Goal: Find specific page/section: Find specific page/section

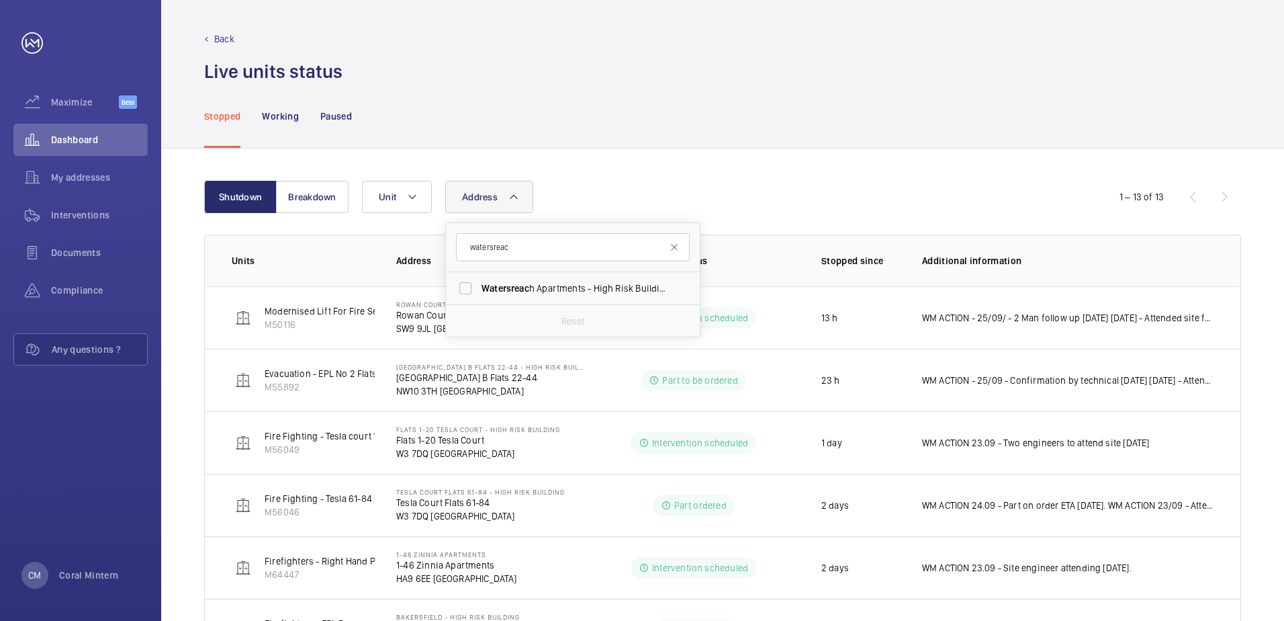
type input "watersreac"
click at [568, 290] on span "Watersreac h Apartments - High [STREET_ADDRESS]" at bounding box center [574, 287] width 185 height 13
click at [479, 290] on input "Watersreac h Apartments - High [STREET_ADDRESS]" at bounding box center [465, 288] width 27 height 27
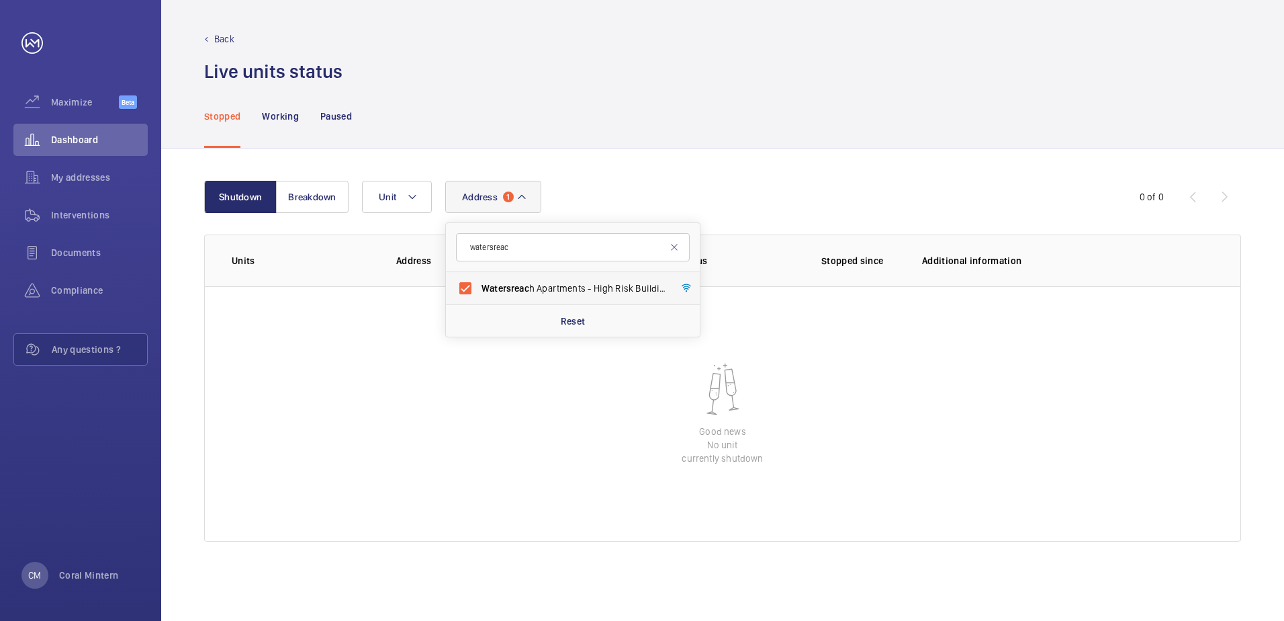
click at [625, 298] on label "Watersreac h Apartments - High [STREET_ADDRESS]" at bounding box center [563, 288] width 234 height 32
click at [479, 298] on input "Watersreac h Apartments - High [STREET_ADDRESS]" at bounding box center [465, 288] width 27 height 27
checkbox input "false"
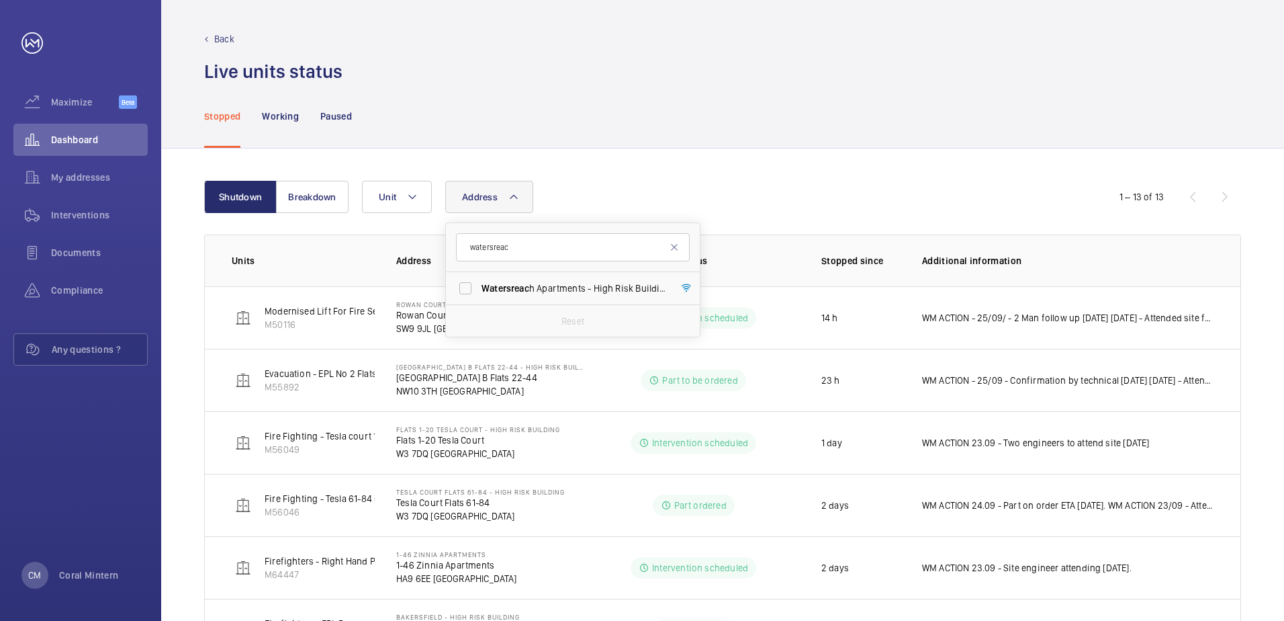
click at [756, 184] on div "Address watersreac Watersreac h Apartments - High Risk Building - [GEOGRAPHIC_D…" at bounding box center [721, 197] width 718 height 32
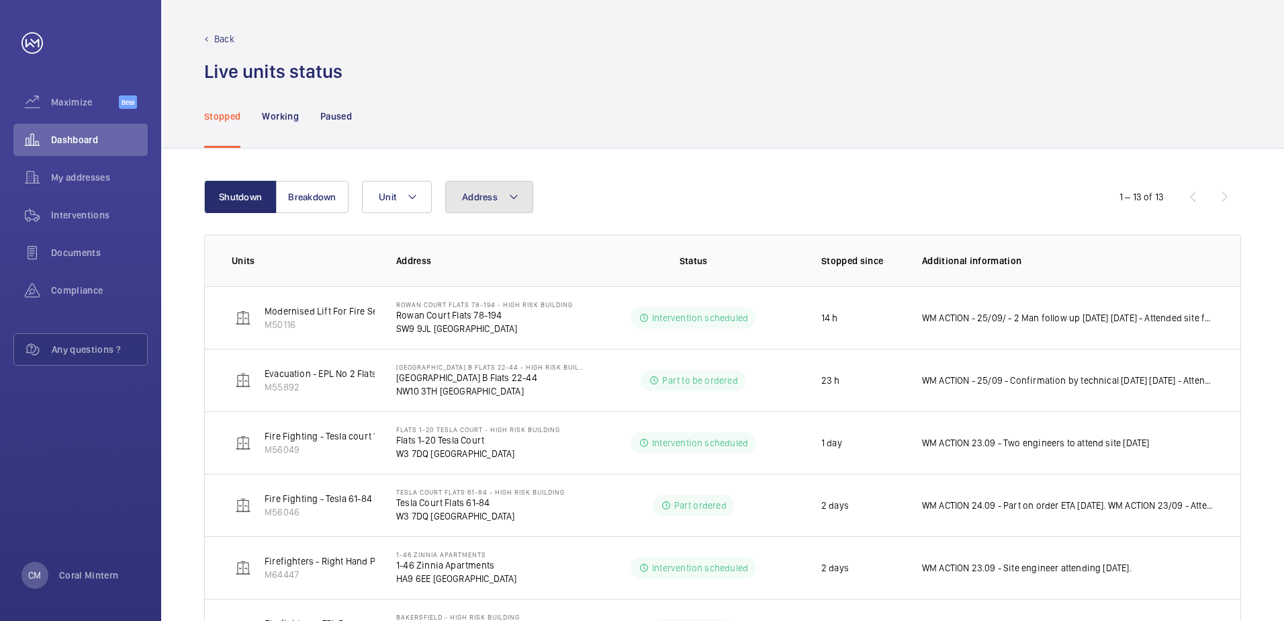
click at [497, 194] on button "Address" at bounding box center [489, 197] width 88 height 32
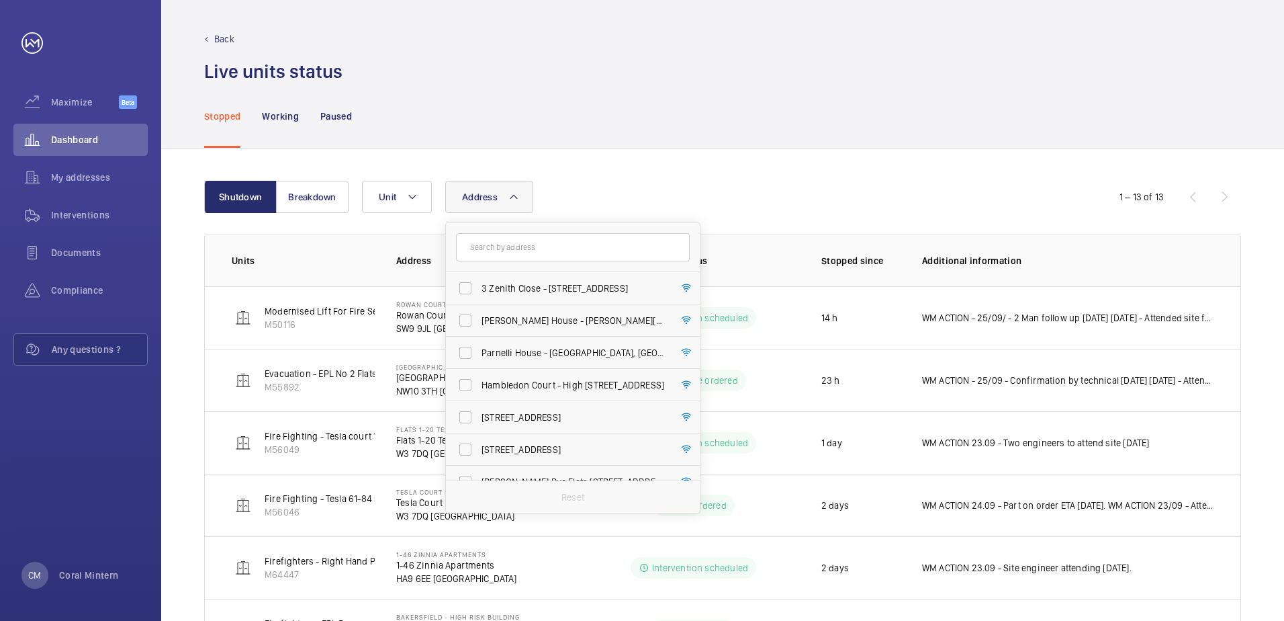
type input "s"
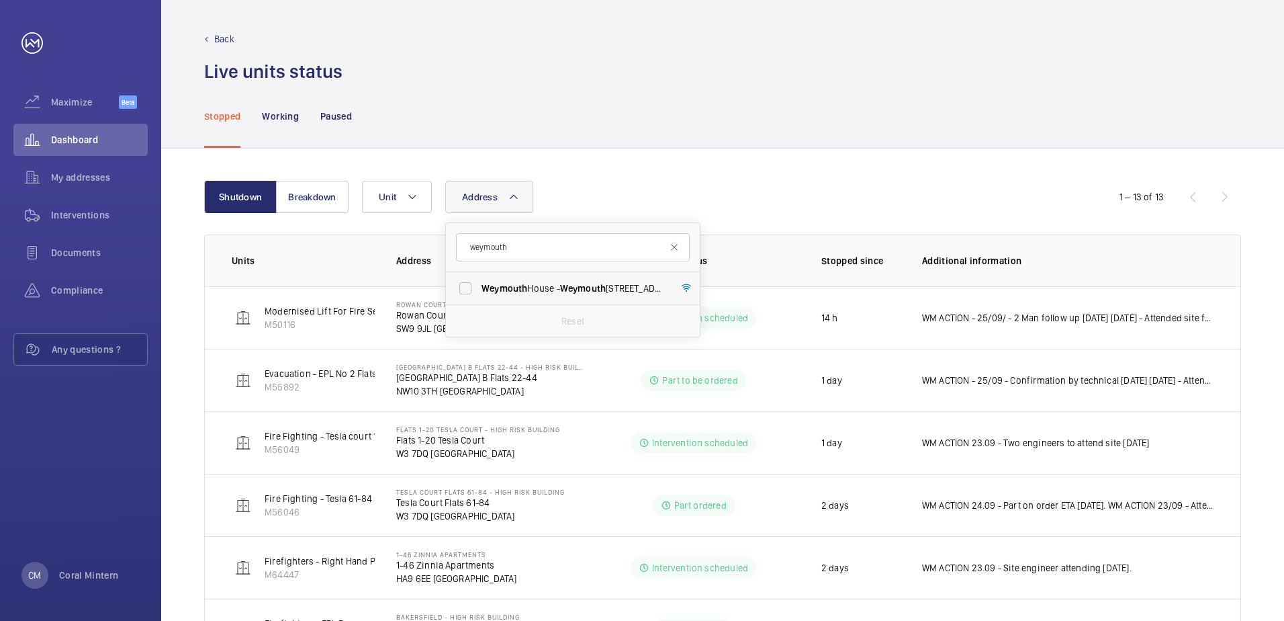
type input "weymouth"
click at [541, 292] on span "[GEOGRAPHIC_DATA] - [GEOGRAPHIC_DATA]" at bounding box center [574, 287] width 185 height 13
click at [479, 292] on input "[GEOGRAPHIC_DATA] - [GEOGRAPHIC_DATA]" at bounding box center [465, 288] width 27 height 27
checkbox input "true"
